Goal: Task Accomplishment & Management: Use online tool/utility

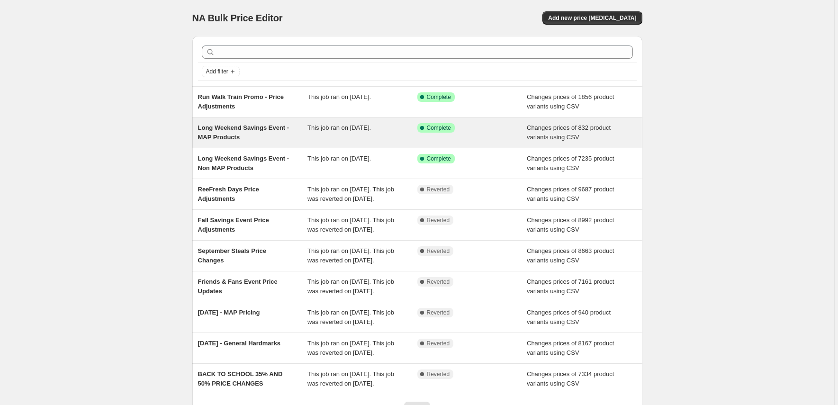
click at [286, 130] on span "Long Weekend Savings Event - MAP Products" at bounding box center [243, 132] width 91 height 17
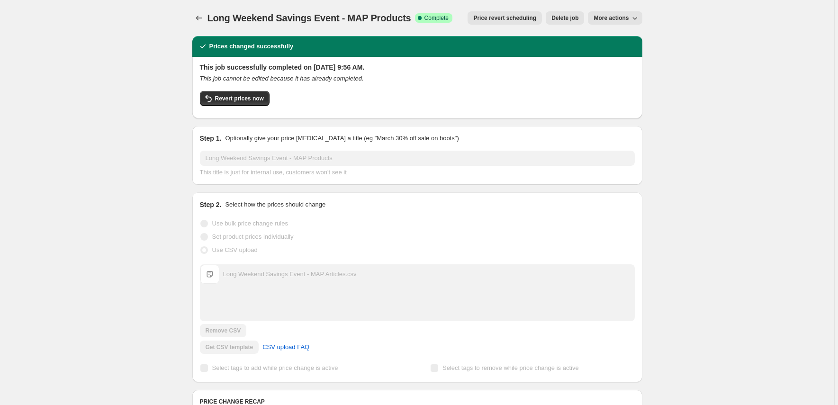
click at [492, 18] on span "Price revert scheduling" at bounding box center [504, 18] width 63 height 8
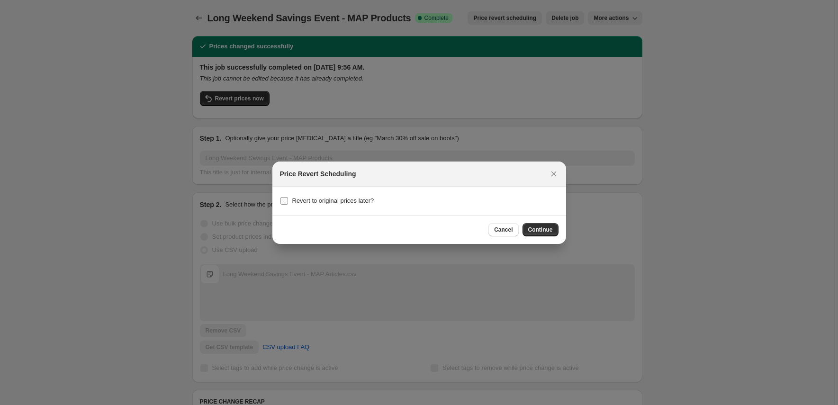
click at [335, 198] on span "Revert to original prices later?" at bounding box center [333, 200] width 82 height 7
click at [288, 198] on input "Revert to original prices later?" at bounding box center [284, 201] width 8 height 8
checkbox input "true"
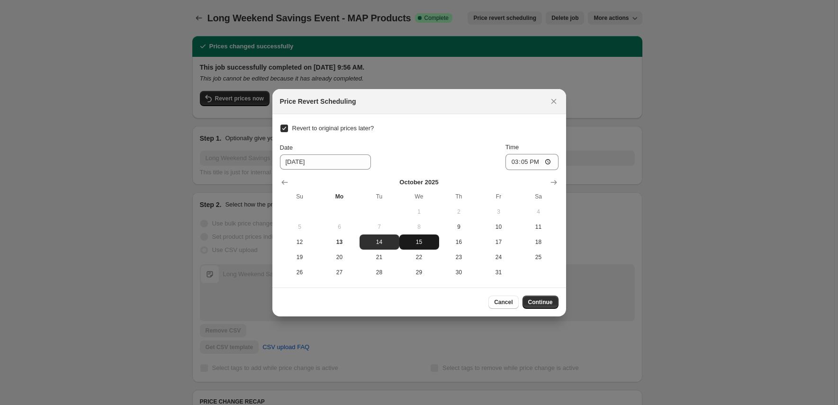
click at [412, 237] on button "15" at bounding box center [419, 241] width 40 height 15
type input "[DATE]"
click at [514, 162] on input "15:05" at bounding box center [531, 162] width 53 height 16
type input "00:00"
click at [485, 137] on div "Revert to original prices later? Date [DATE] Time 00:00 [DATE] Su Mo Tu We Th F…" at bounding box center [419, 201] width 279 height 158
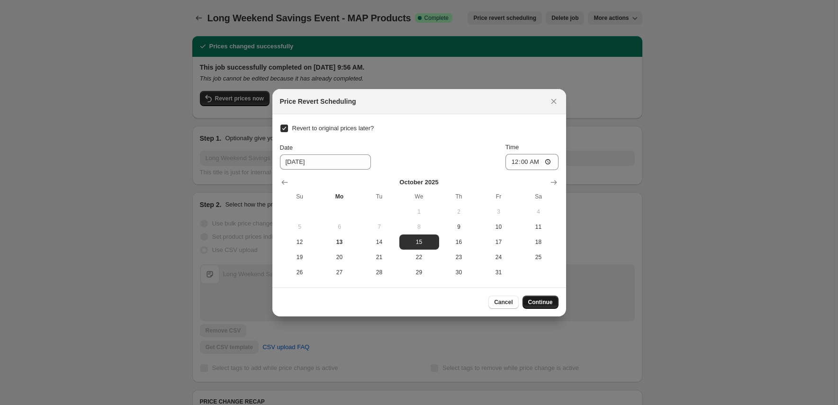
click at [546, 303] on span "Continue" at bounding box center [540, 302] width 25 height 8
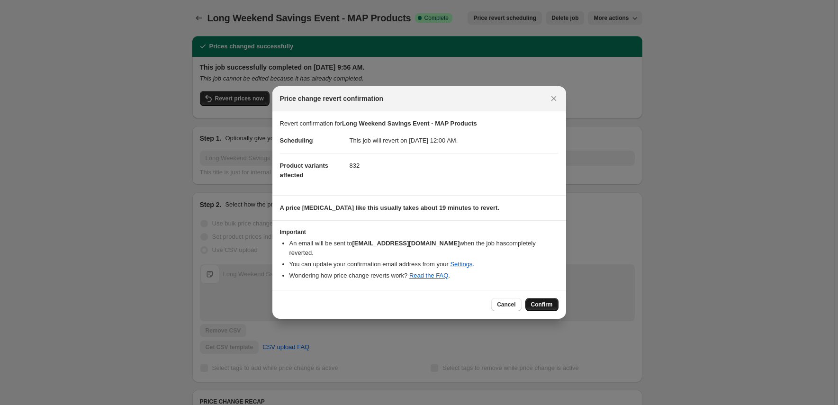
click at [538, 301] on span "Confirm" at bounding box center [542, 305] width 22 height 8
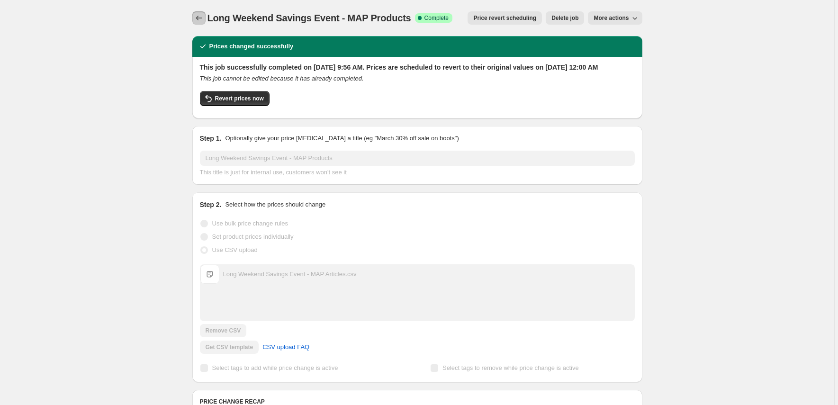
click at [203, 14] on icon "Price change jobs" at bounding box center [198, 17] width 9 height 9
